Goal: Use online tool/utility

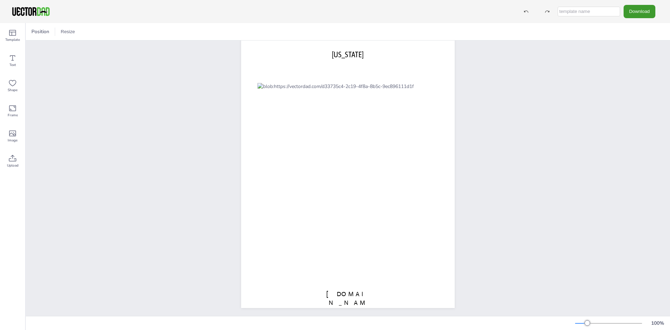
scroll to position [27, 0]
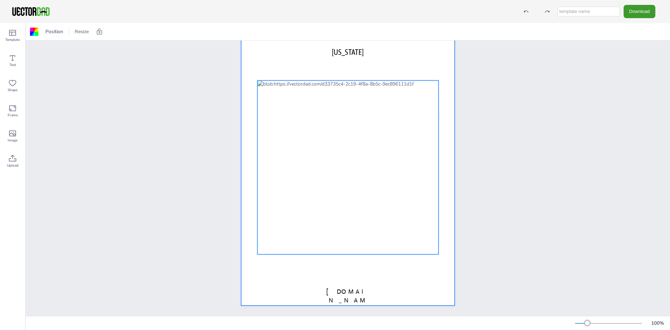
click at [280, 219] on div at bounding box center [347, 168] width 181 height 174
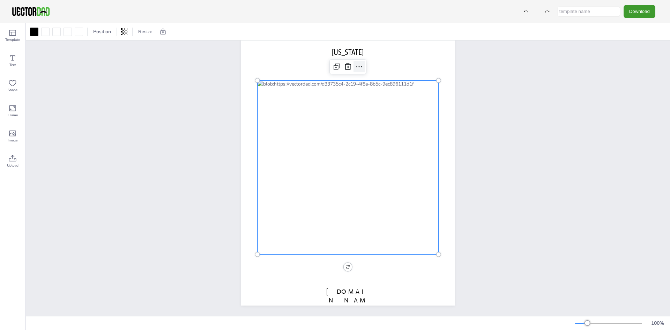
click at [358, 62] on icon at bounding box center [359, 66] width 8 height 8
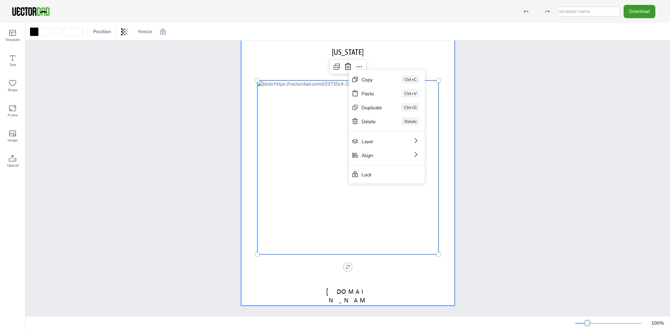
click at [381, 55] on div at bounding box center [347, 167] width 213 height 276
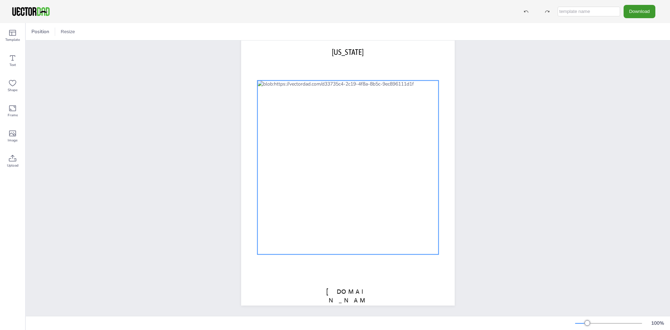
click at [375, 99] on div at bounding box center [347, 168] width 181 height 174
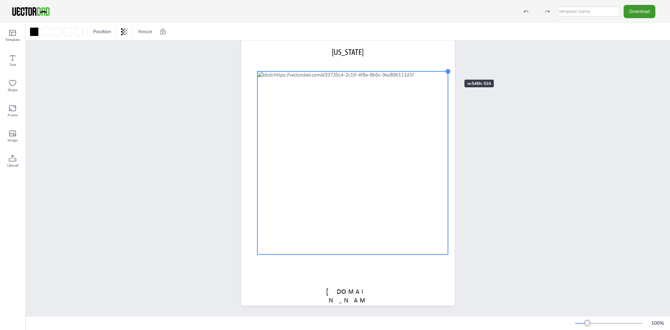
drag, startPoint x: 435, startPoint y: 76, endPoint x: 443, endPoint y: 67, distance: 12.3
click at [445, 69] on div at bounding box center [448, 72] width 6 height 6
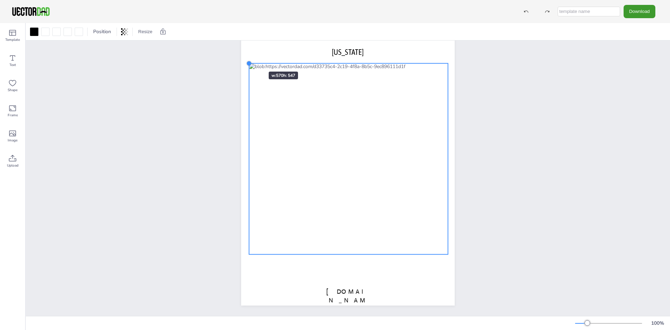
drag, startPoint x: 256, startPoint y: 66, endPoint x: 248, endPoint y: 59, distance: 10.9
click at [248, 60] on div at bounding box center [249, 63] width 6 height 6
click at [520, 242] on div "[DOMAIN_NAME] [US_STATE]" at bounding box center [348, 167] width 644 height 297
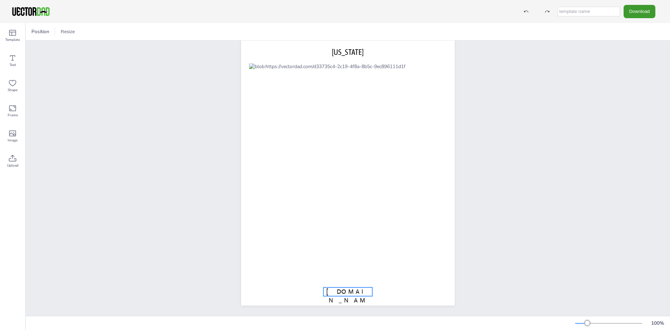
click at [342, 287] on span "[DOMAIN_NAME]" at bounding box center [347, 299] width 43 height 25
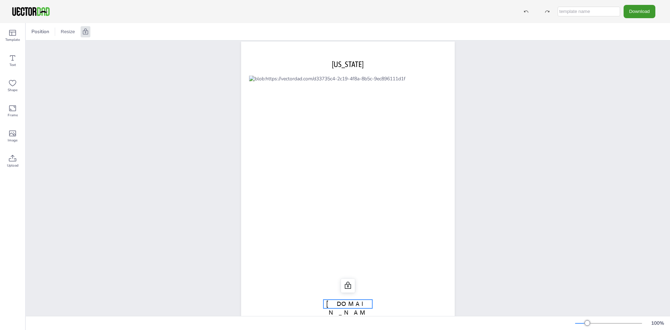
scroll to position [0, 0]
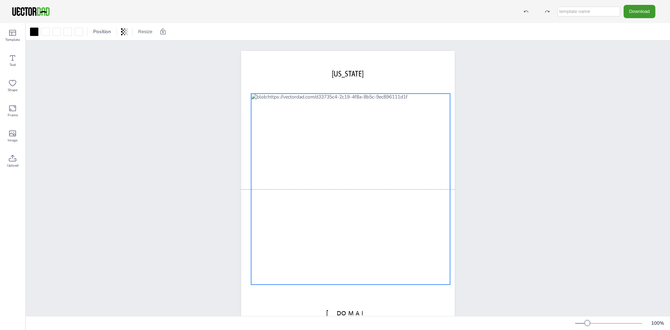
drag, startPoint x: 412, startPoint y: 189, endPoint x: 414, endPoint y: 198, distance: 9.0
click at [414, 198] on div at bounding box center [350, 188] width 199 height 191
click at [512, 188] on div "[DOMAIN_NAME] [US_STATE]" at bounding box center [348, 188] width 644 height 297
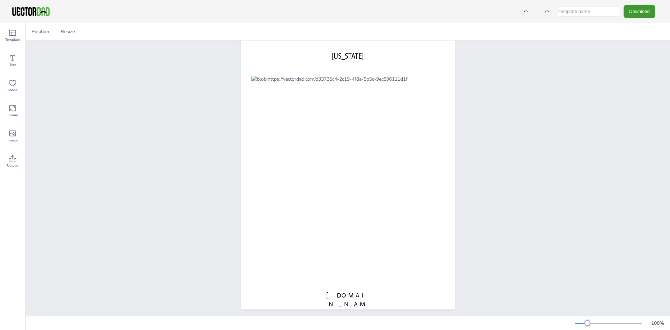
scroll to position [27, 0]
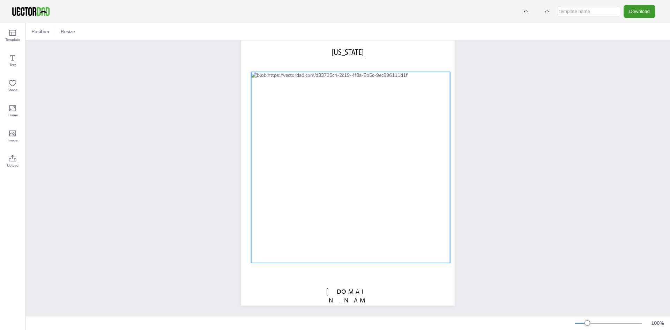
click at [405, 165] on div at bounding box center [350, 167] width 199 height 191
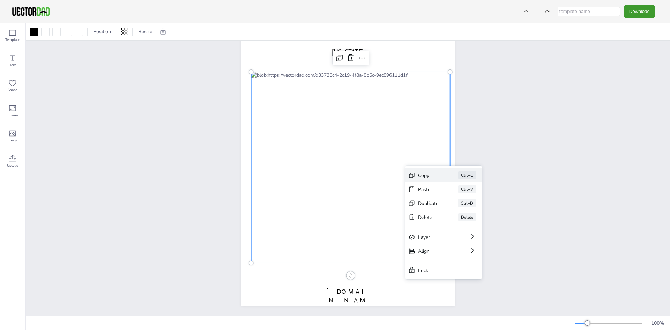
click at [426, 174] on div "Copy" at bounding box center [428, 175] width 21 height 7
